Goal: Task Accomplishment & Management: Complete application form

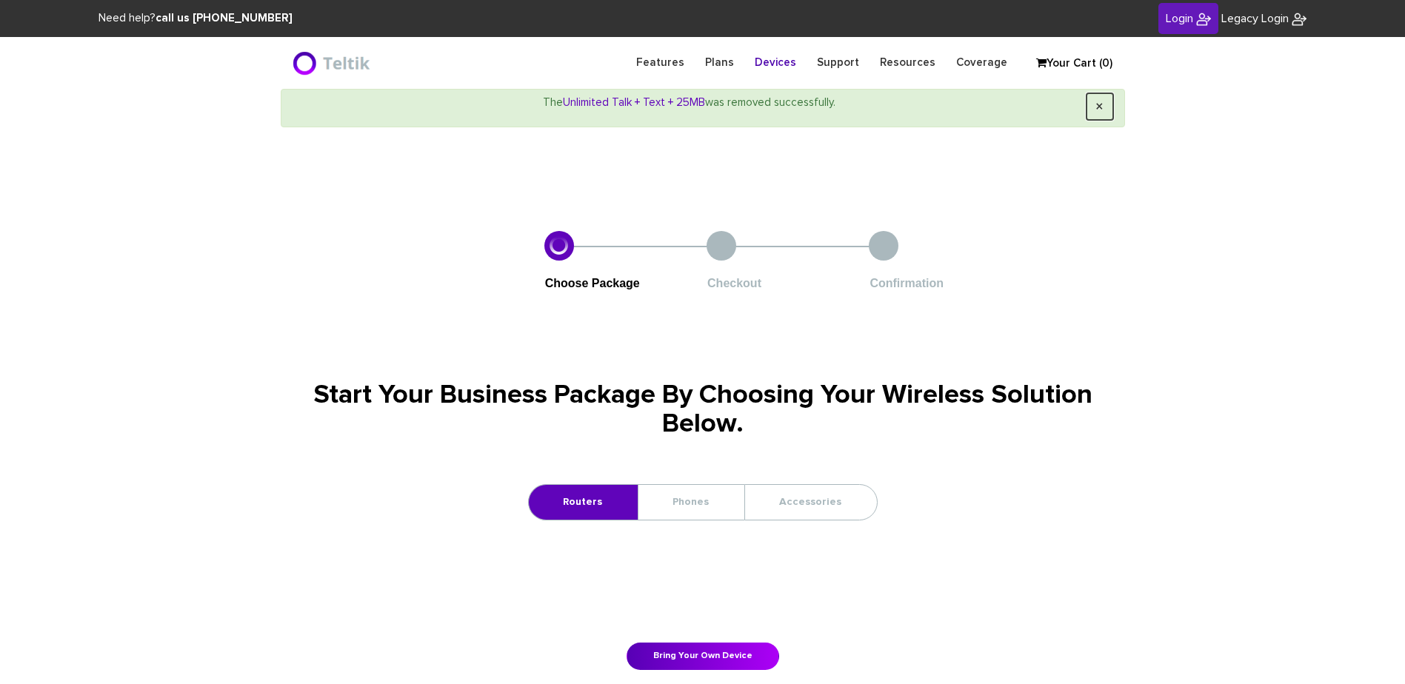
click at [1097, 101] on span "×" at bounding box center [1099, 107] width 8 height 16
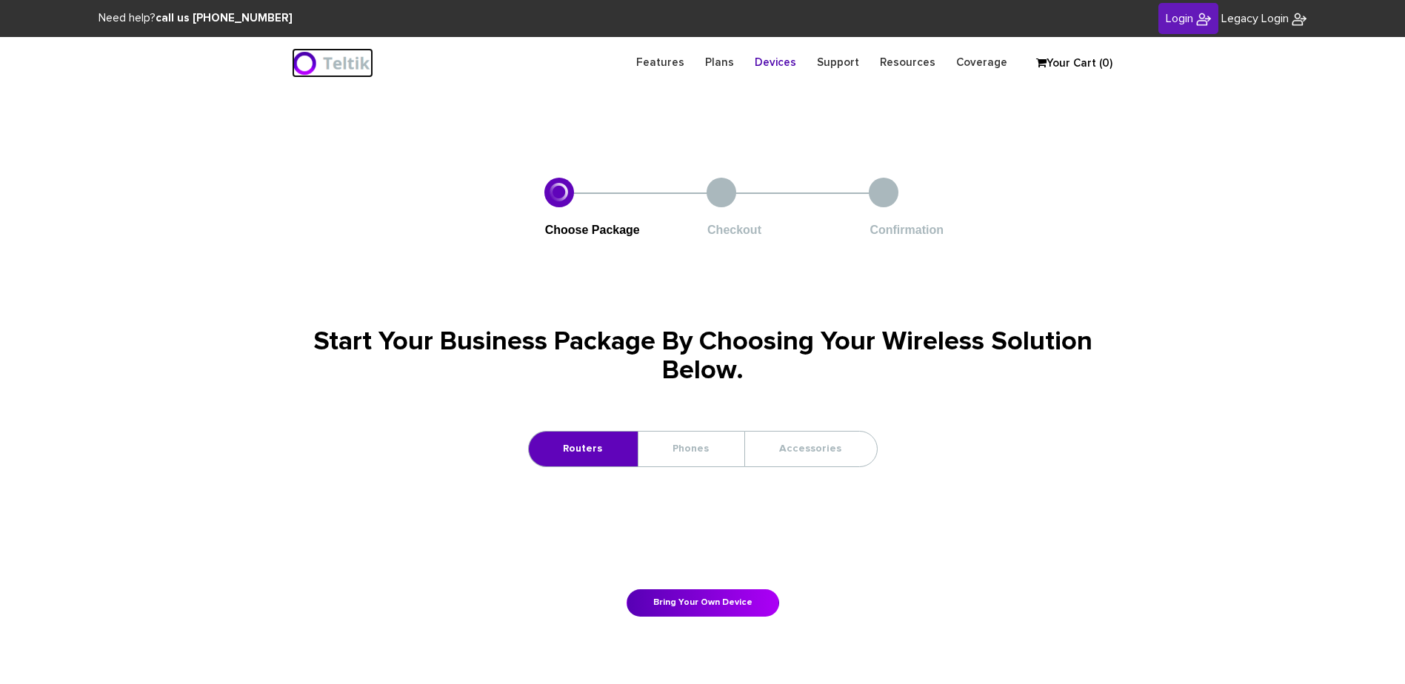
click at [312, 70] on img at bounding box center [333, 63] width 82 height 30
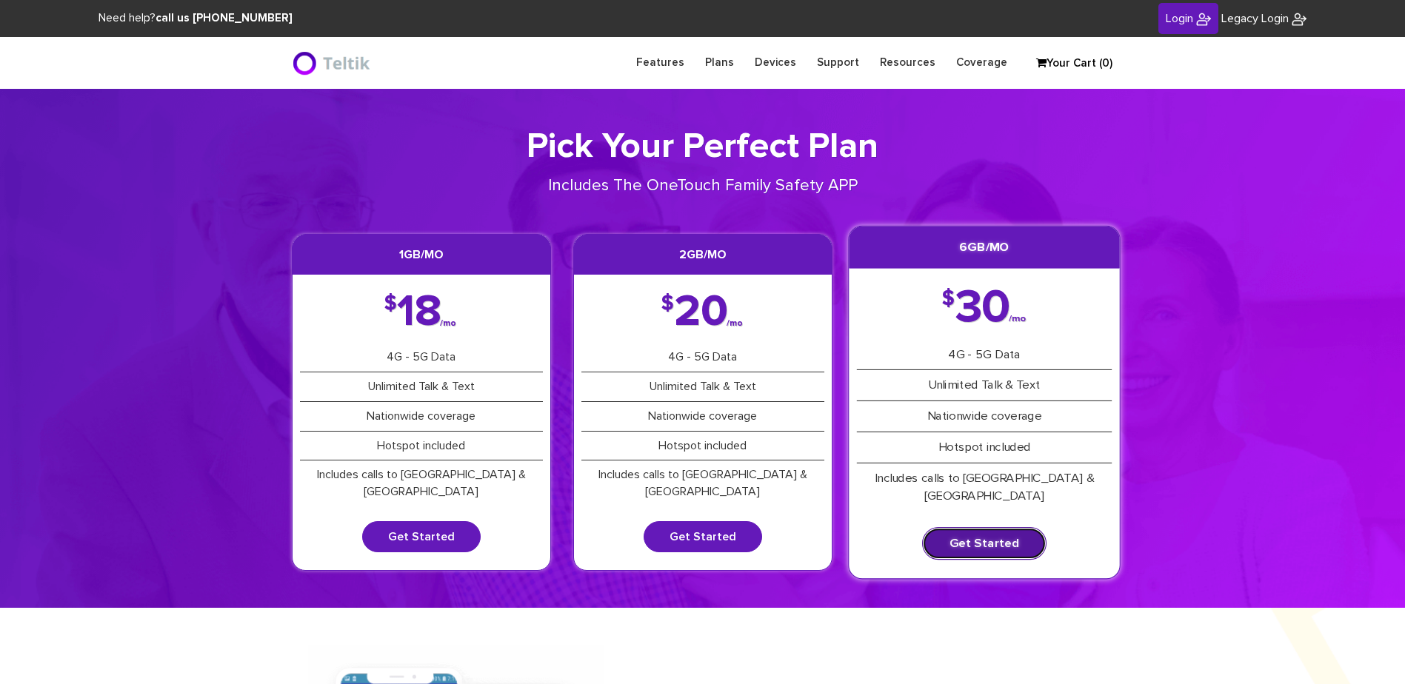
click at [993, 529] on link "Get Started" at bounding box center [984, 543] width 124 height 33
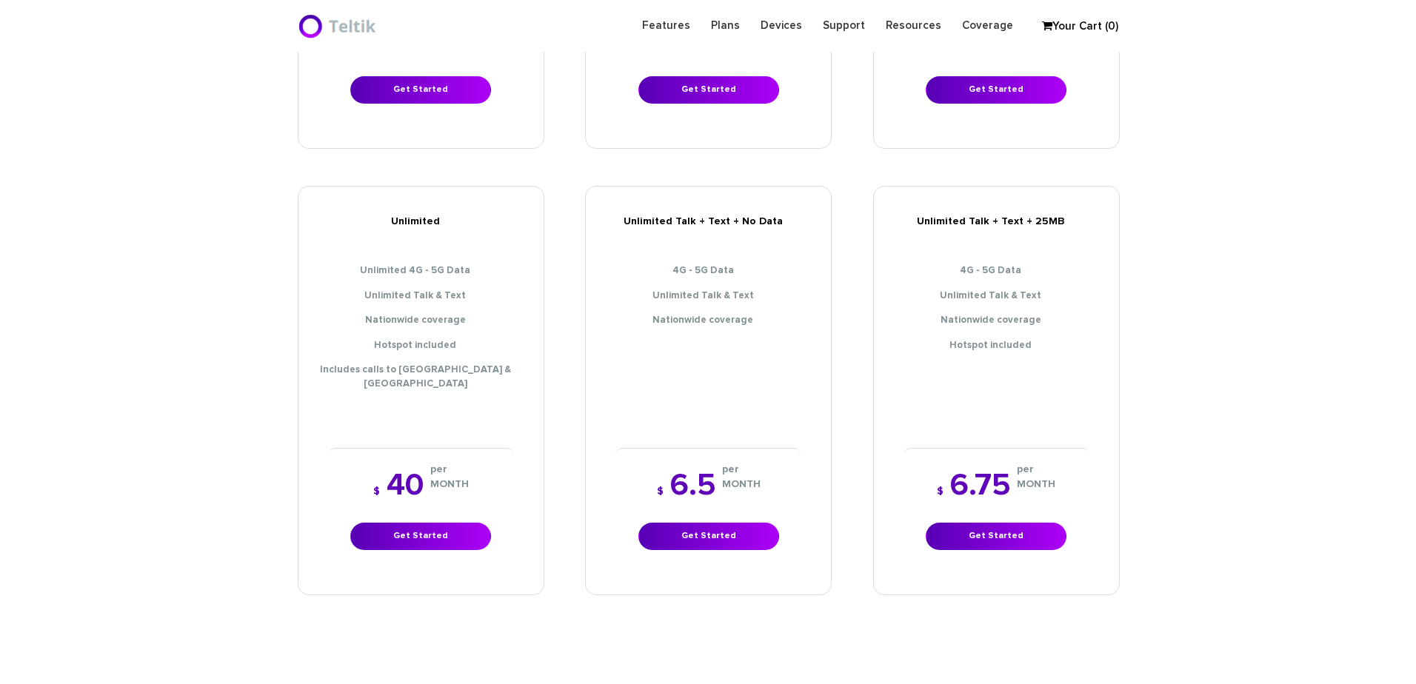
scroll to position [592, 0]
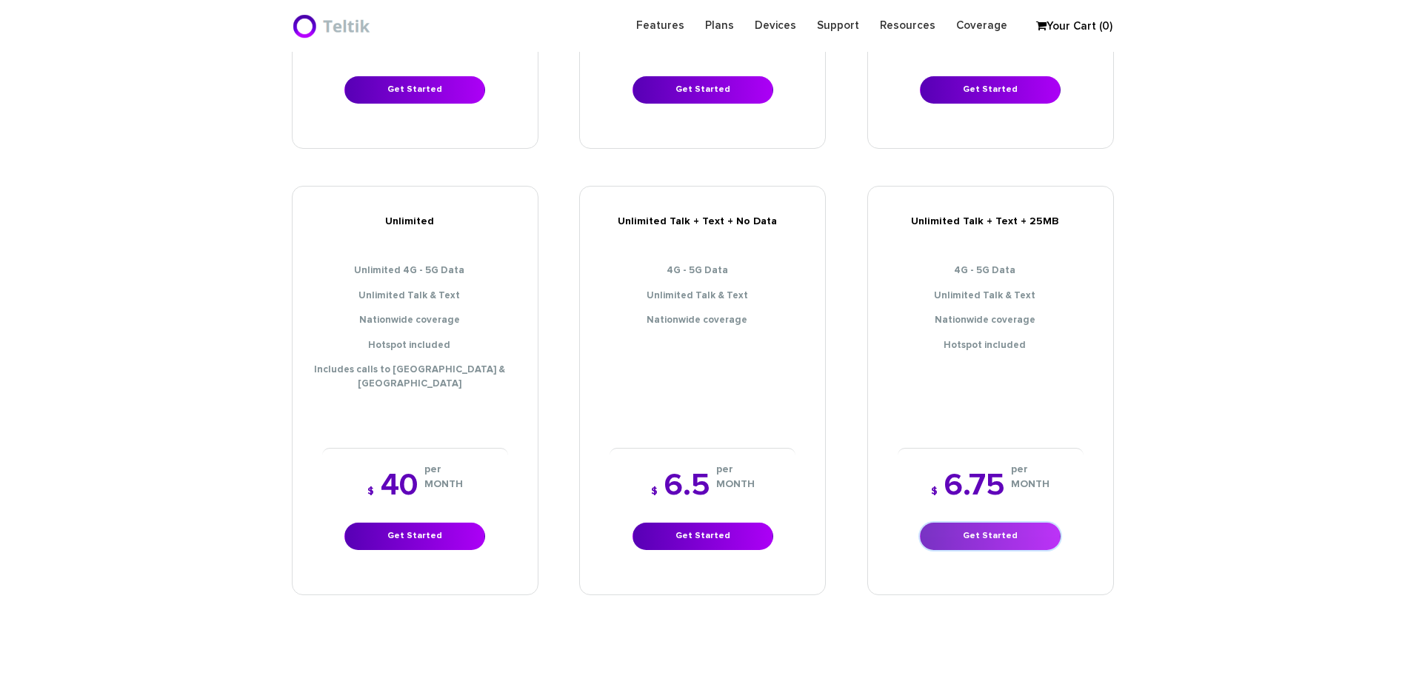
click at [998, 523] on link "Get Started" at bounding box center [990, 536] width 141 height 27
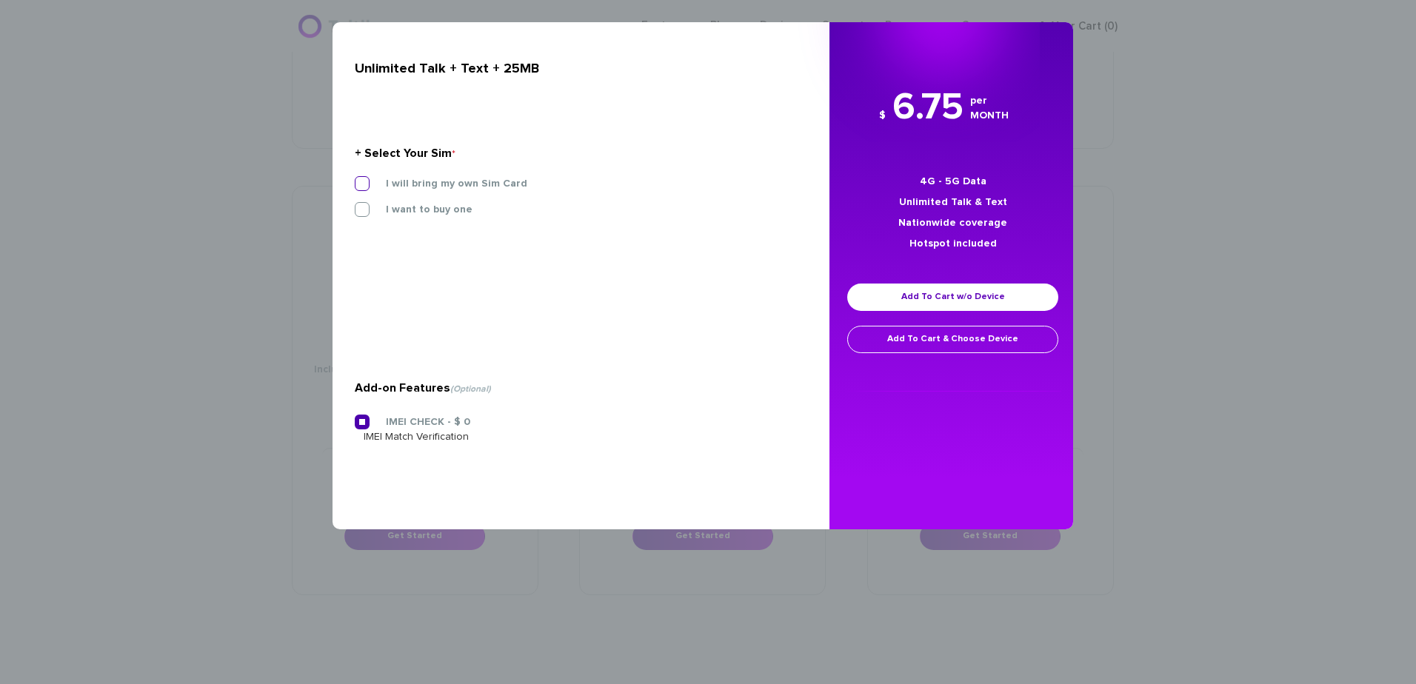
click at [464, 180] on label "I will bring my own Sim Card" at bounding box center [446, 183] width 164 height 13
click at [355, 179] on input "I will bring my own Sim Card" at bounding box center [355, 179] width 0 height 0
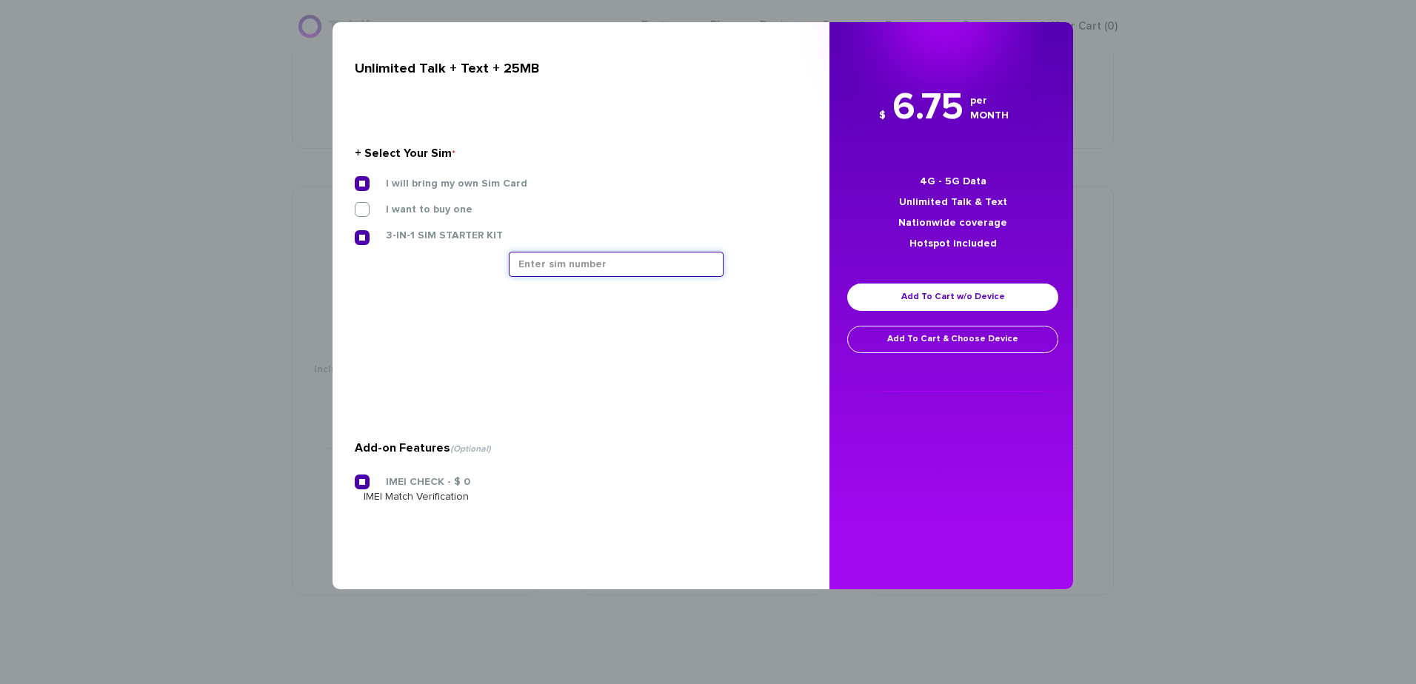
click at [551, 260] on input "text" at bounding box center [616, 264] width 215 height 25
